Goal: Transaction & Acquisition: Purchase product/service

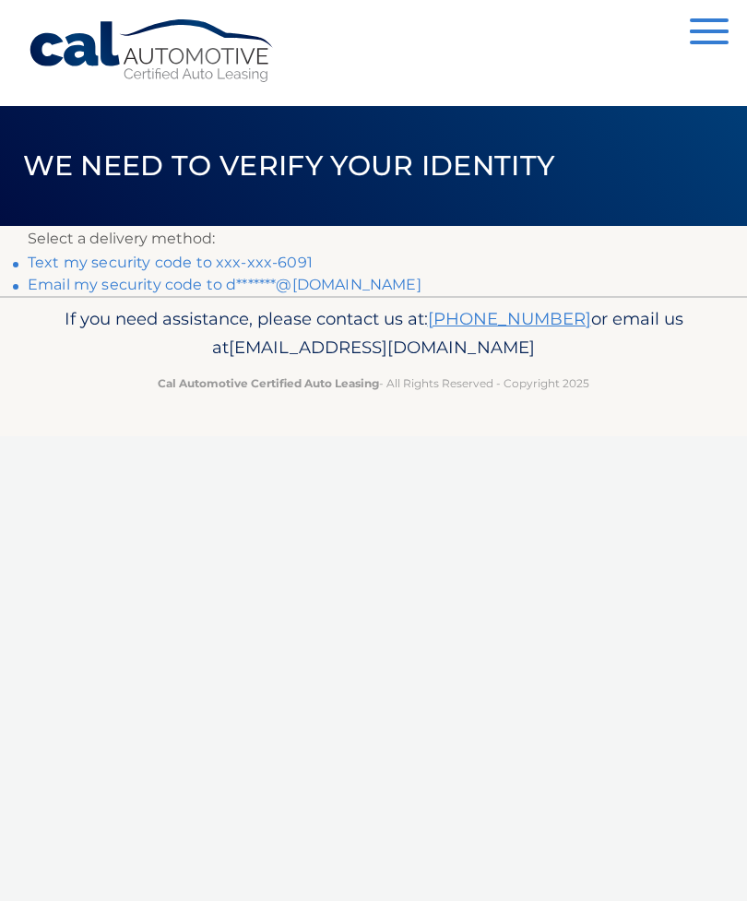
click at [148, 267] on link "Text my security code to xxx-xxx-6091" at bounding box center [170, 263] width 285 height 18
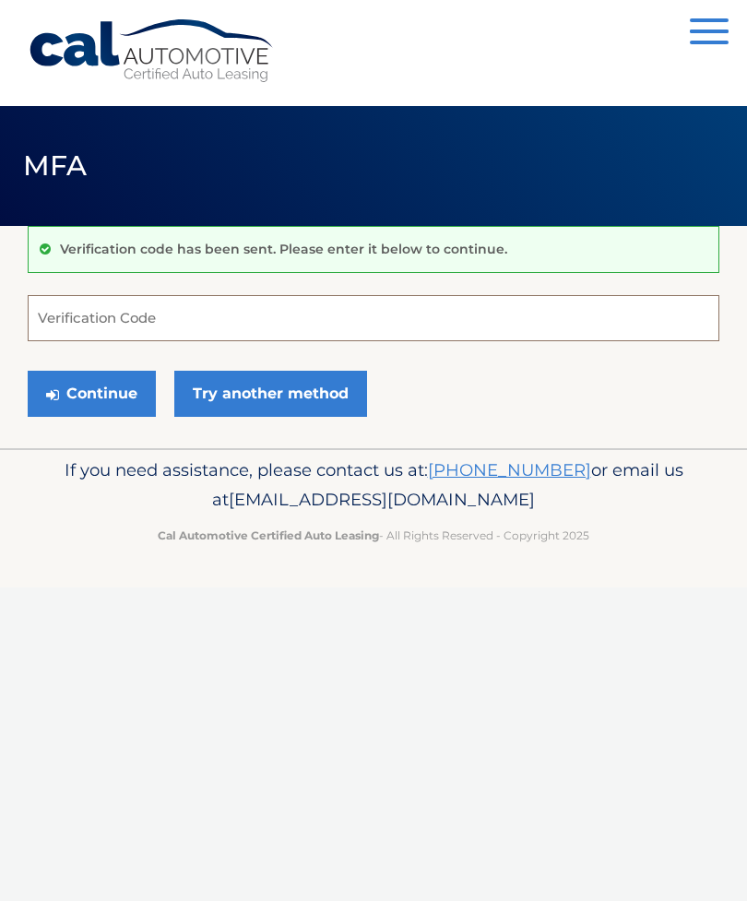
click at [118, 321] on input "Verification Code" at bounding box center [374, 318] width 692 height 46
type input "206979"
click at [113, 383] on button "Continue" at bounding box center [92, 394] width 128 height 46
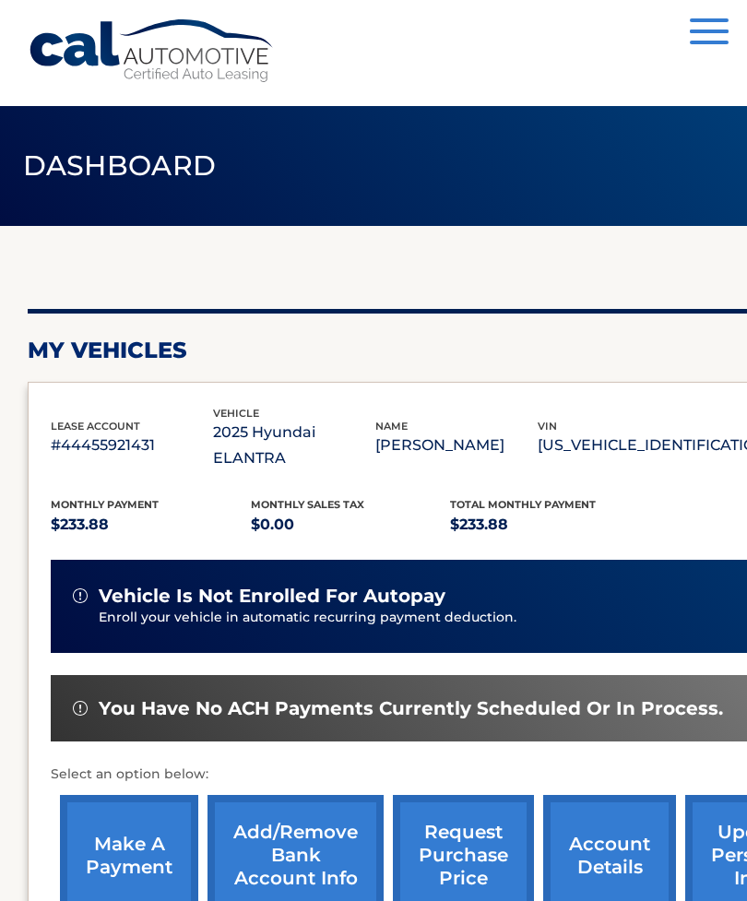
click at [474, 498] on span "Total Monthly Payment" at bounding box center [523, 504] width 146 height 13
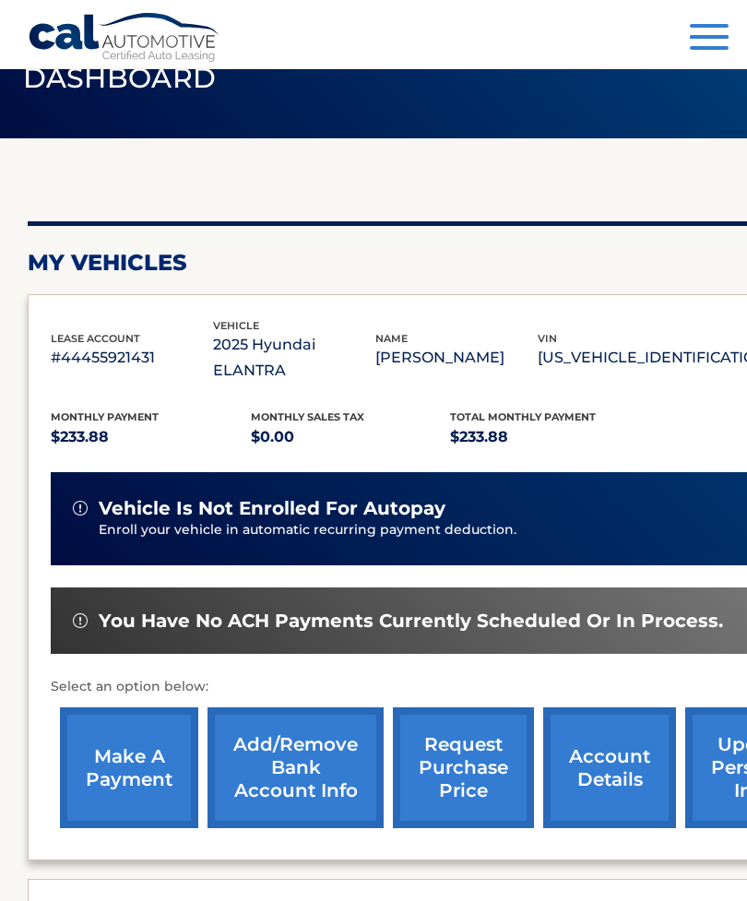
scroll to position [89, 0]
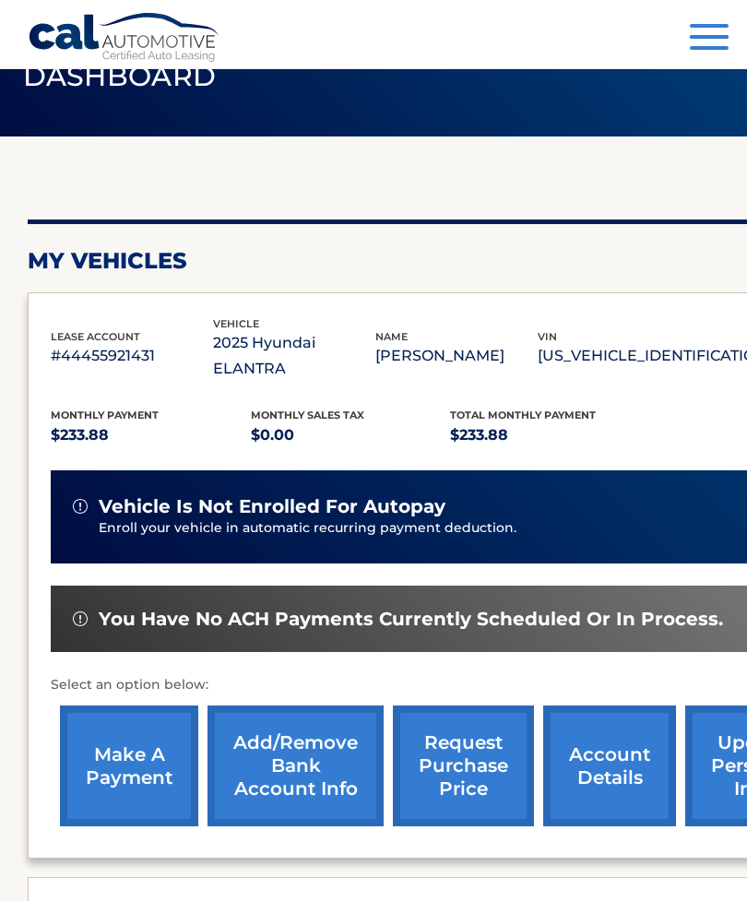
click at [616, 732] on link "account details" at bounding box center [609, 766] width 133 height 121
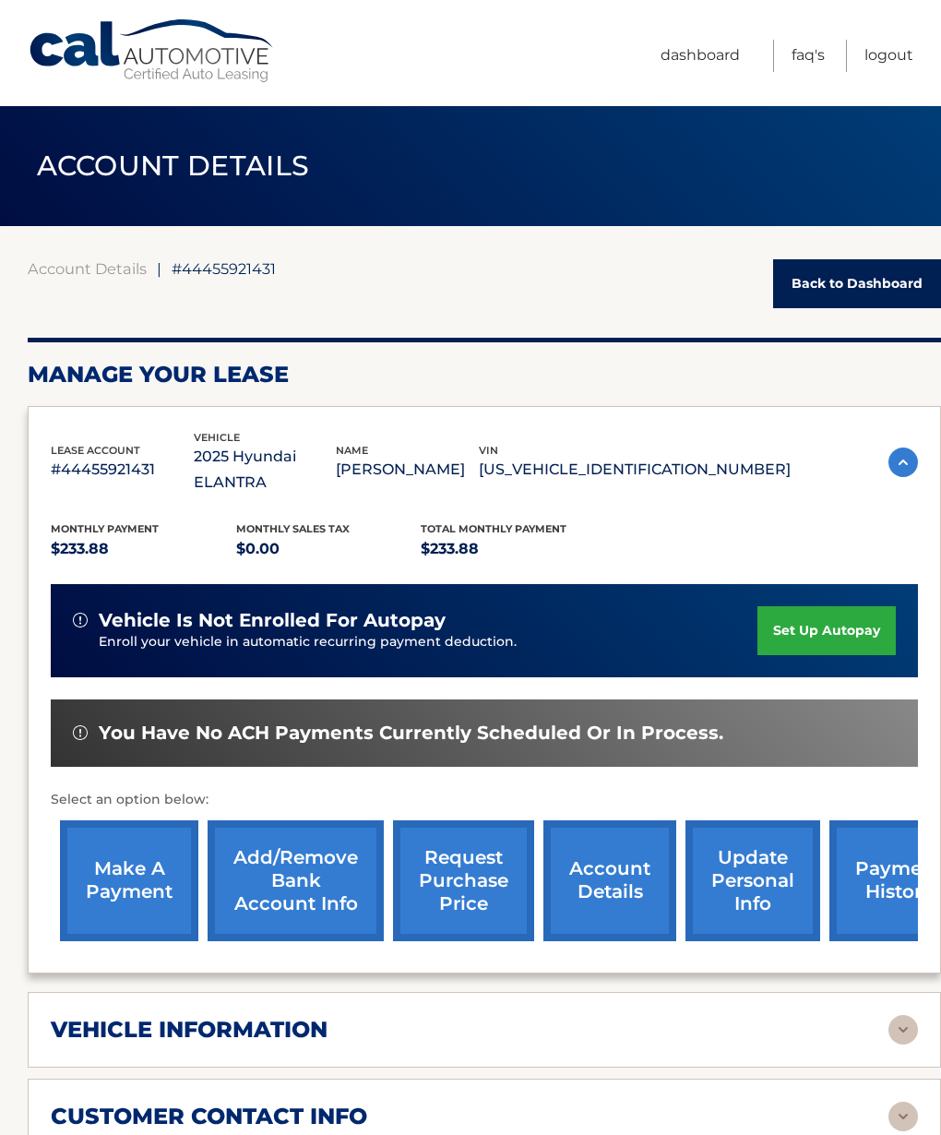
click at [116, 849] on link "make a payment" at bounding box center [129, 880] width 138 height 121
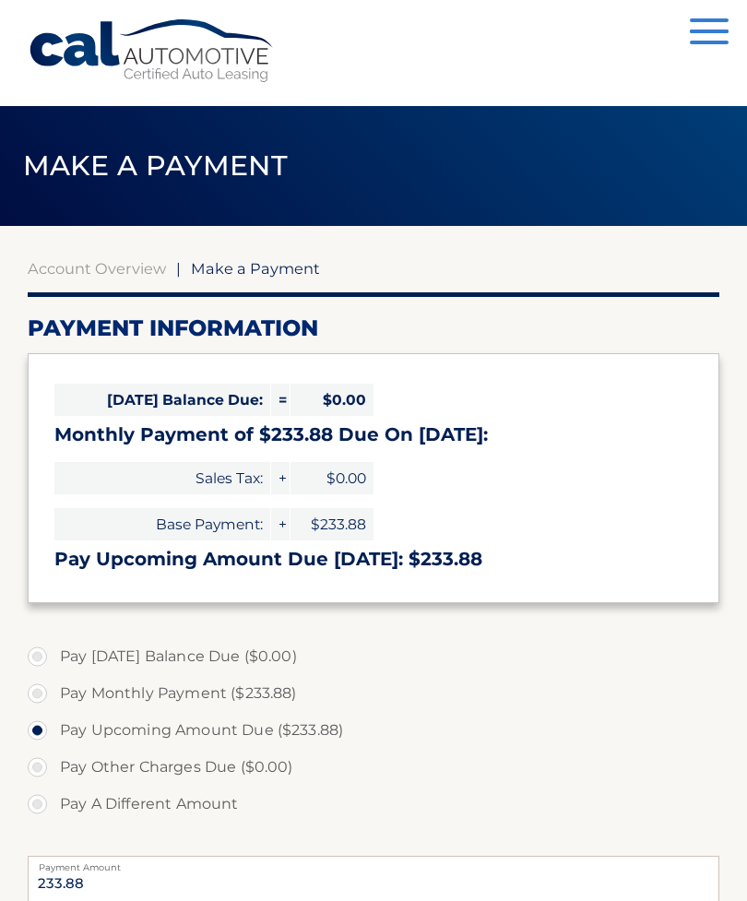
select select "ZWY1MzMxMDktZjBkNS00ZGVmLWI0MDQtYzY4OWQ4NGQyMWI2"
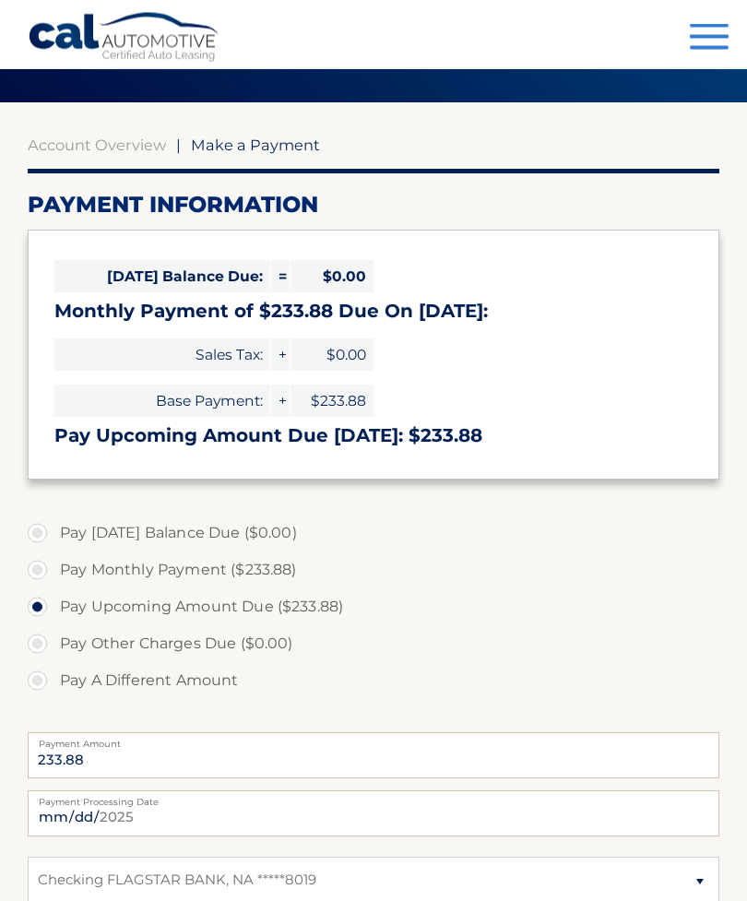
scroll to position [176, 0]
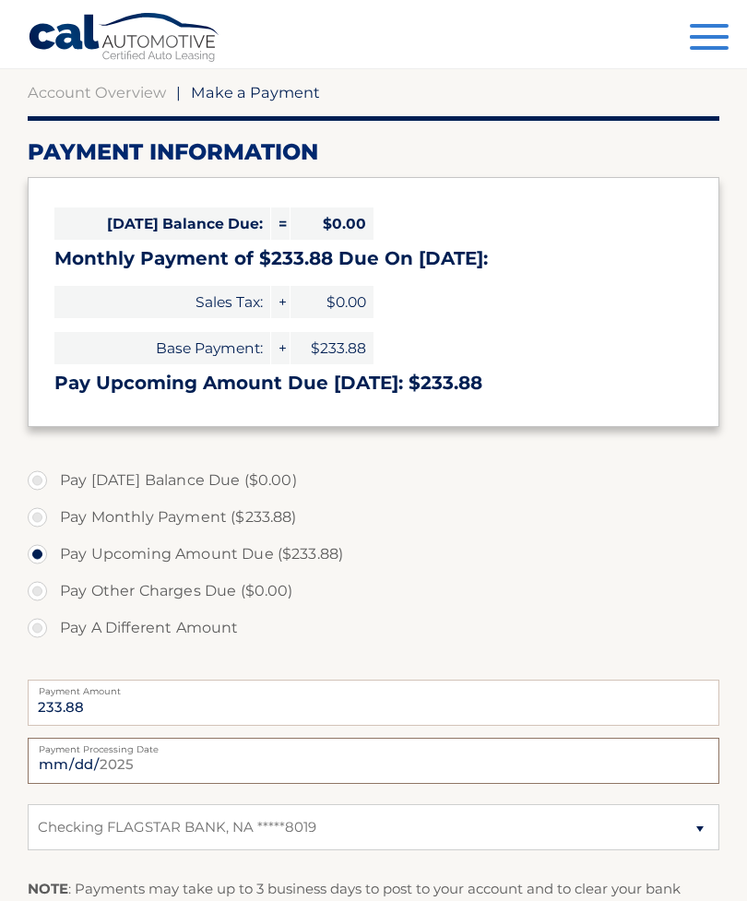
click at [411, 764] on input "[DATE]" at bounding box center [374, 761] width 692 height 46
type input "[DATE]"
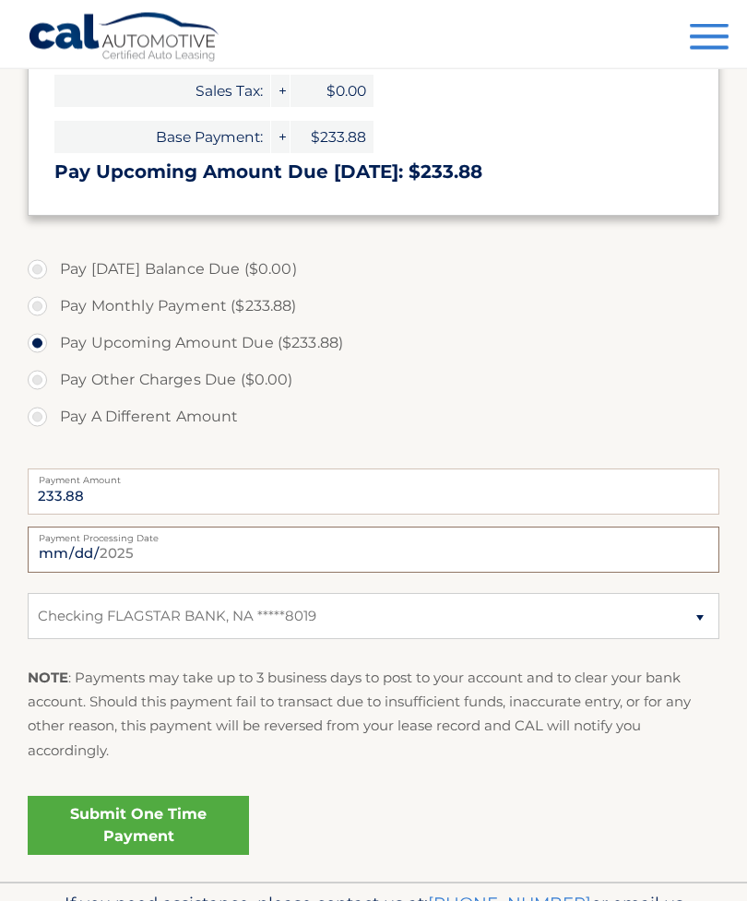
scroll to position [390, 0]
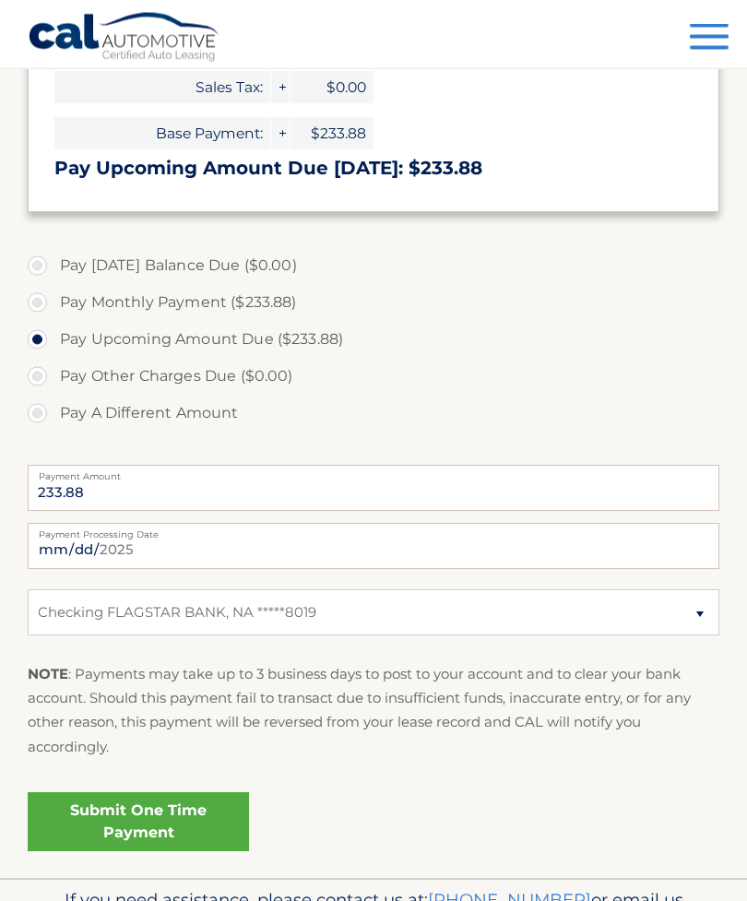
click at [157, 810] on link "Submit One Time Payment" at bounding box center [138, 822] width 221 height 59
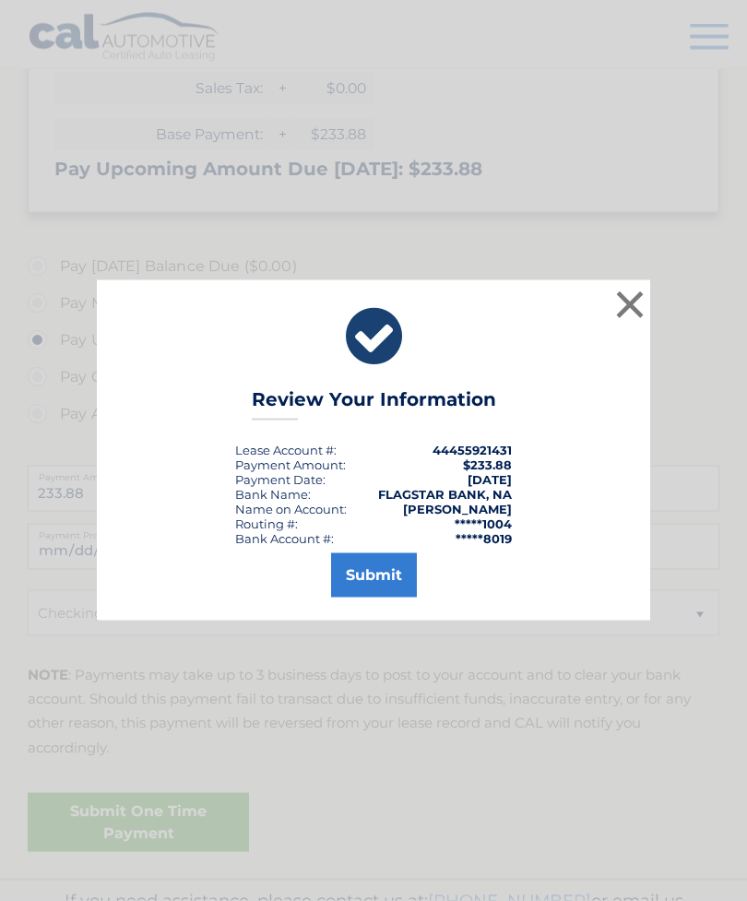
scroll to position [391, 0]
click at [374, 598] on button "Submit" at bounding box center [374, 576] width 86 height 44
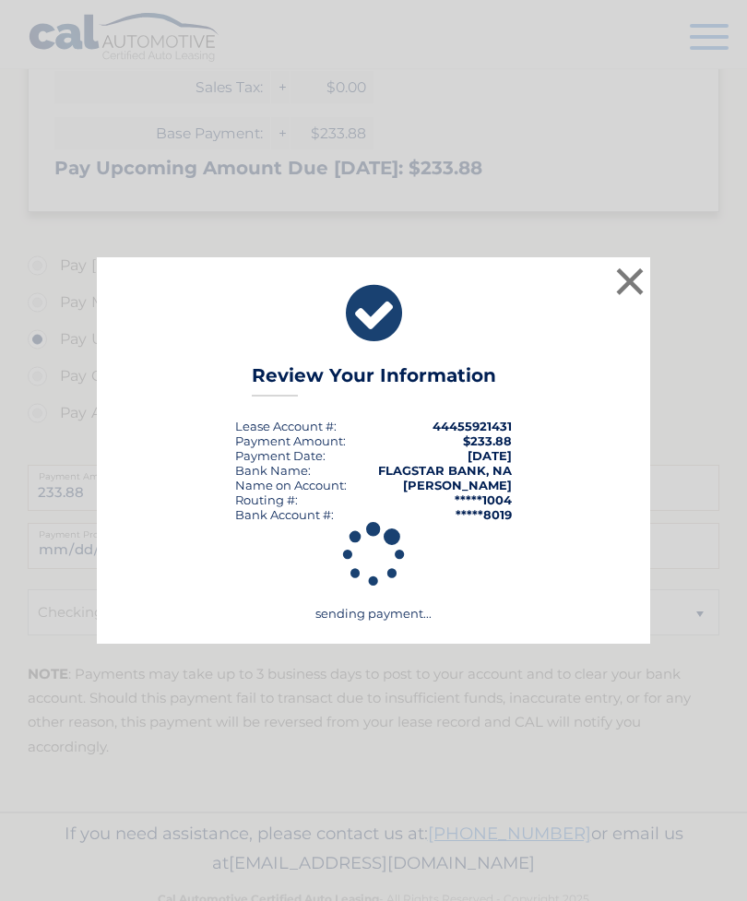
scroll to position [377, 0]
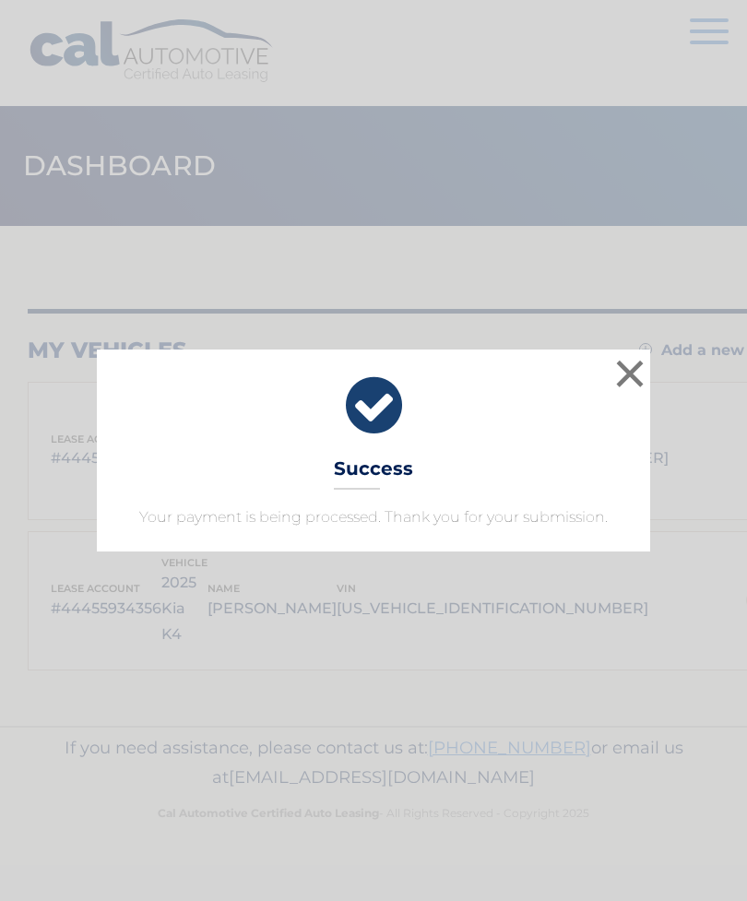
click at [628, 373] on button "×" at bounding box center [630, 373] width 37 height 37
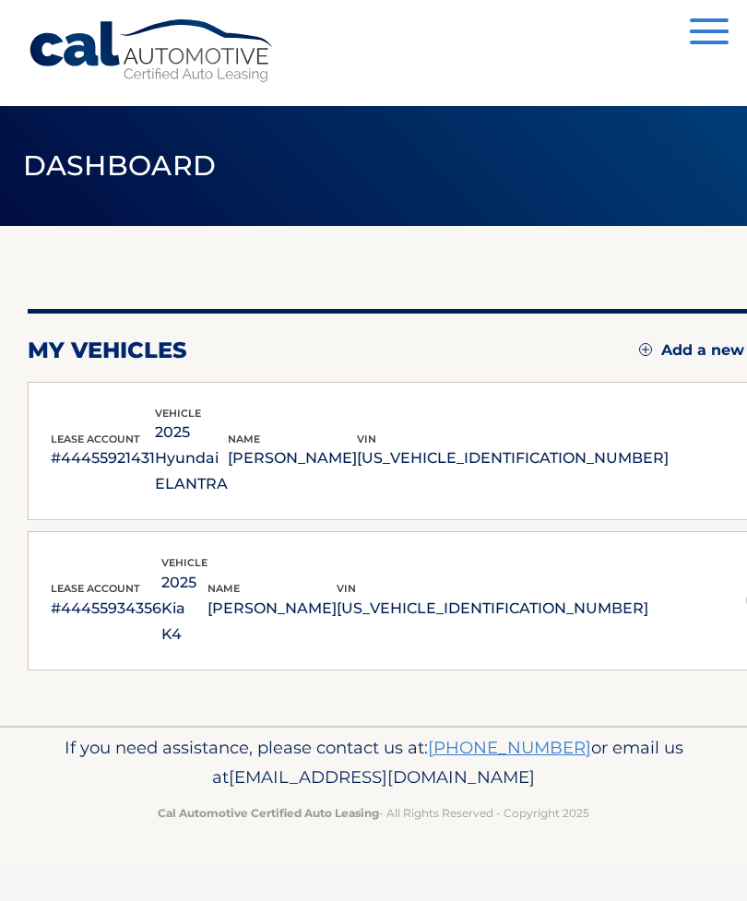
click at [710, 32] on span "button" at bounding box center [709, 32] width 39 height 4
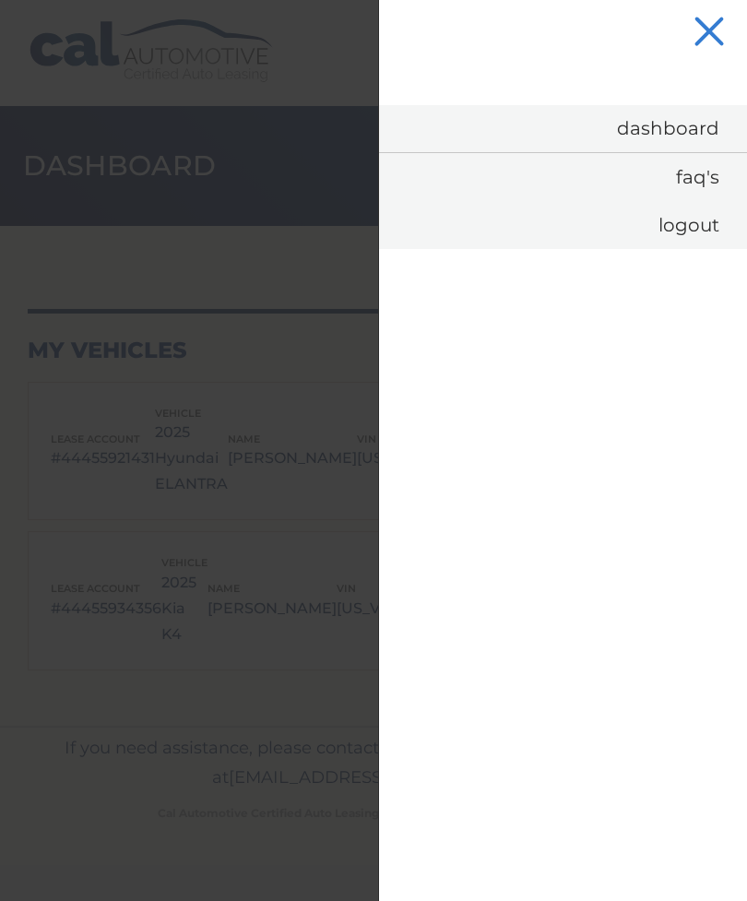
click at [702, 234] on link "Logout" at bounding box center [563, 225] width 368 height 48
